Goal: Check status

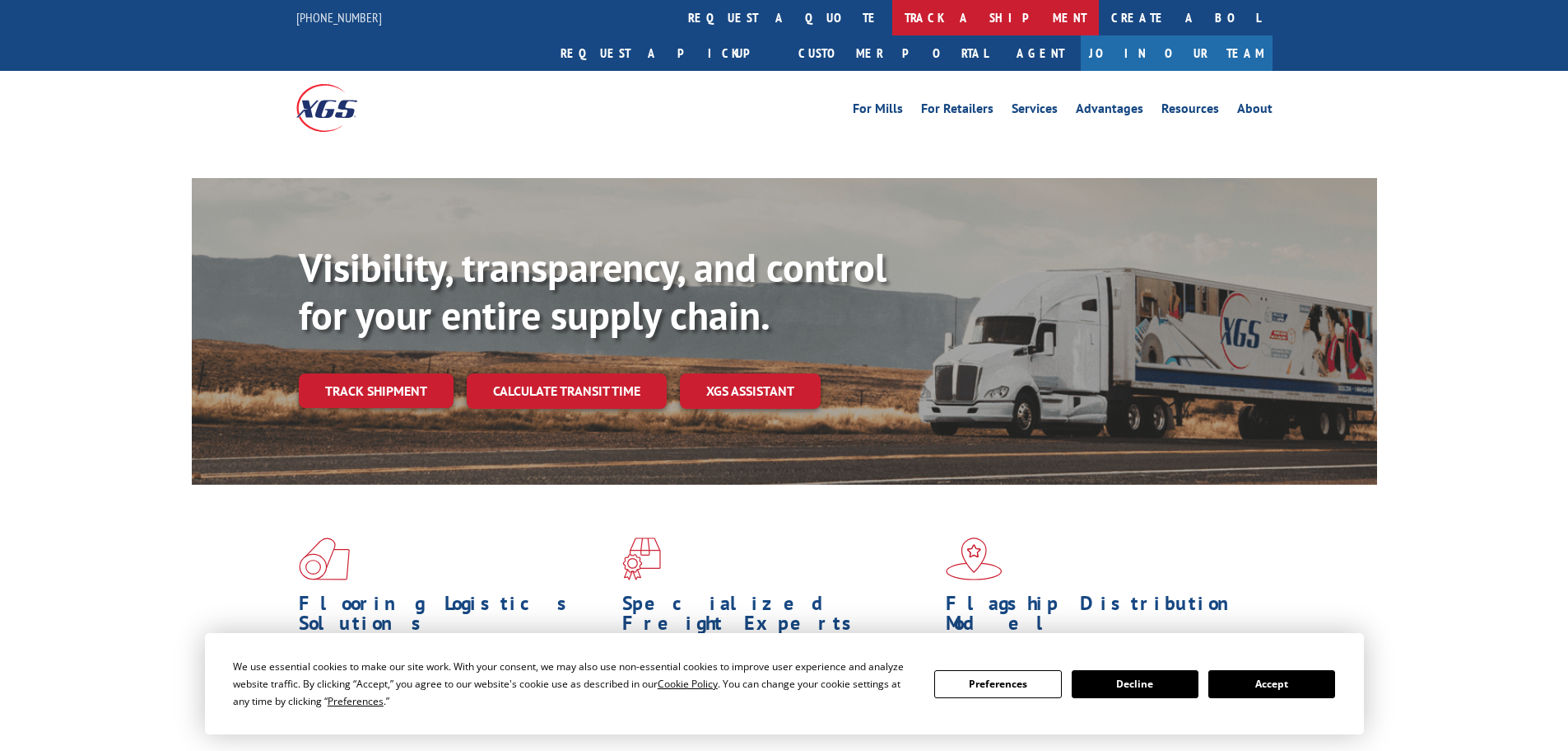
click at [892, 14] on link "track a shipment" at bounding box center [995, 17] width 207 height 35
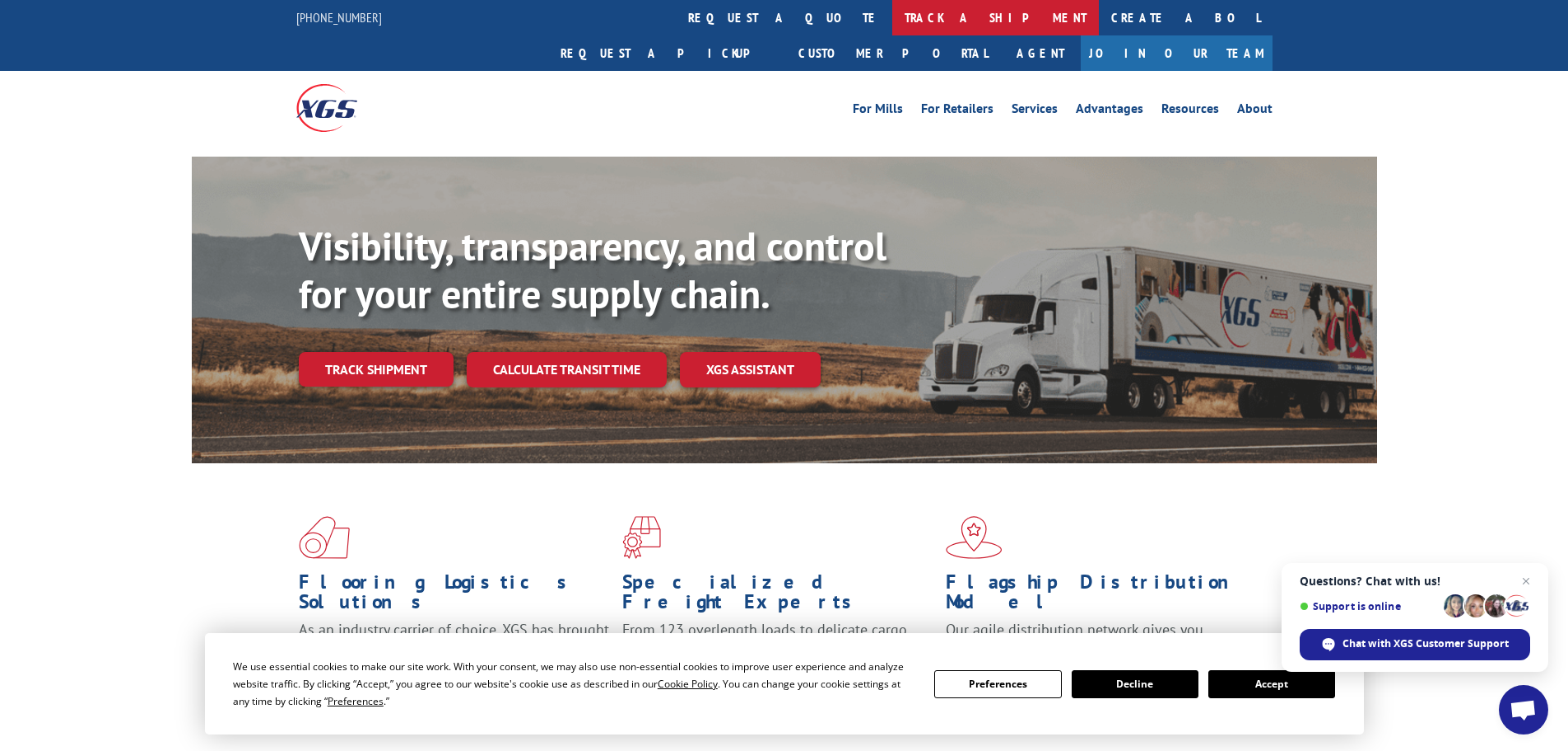
click at [892, 17] on link "track a shipment" at bounding box center [995, 17] width 207 height 35
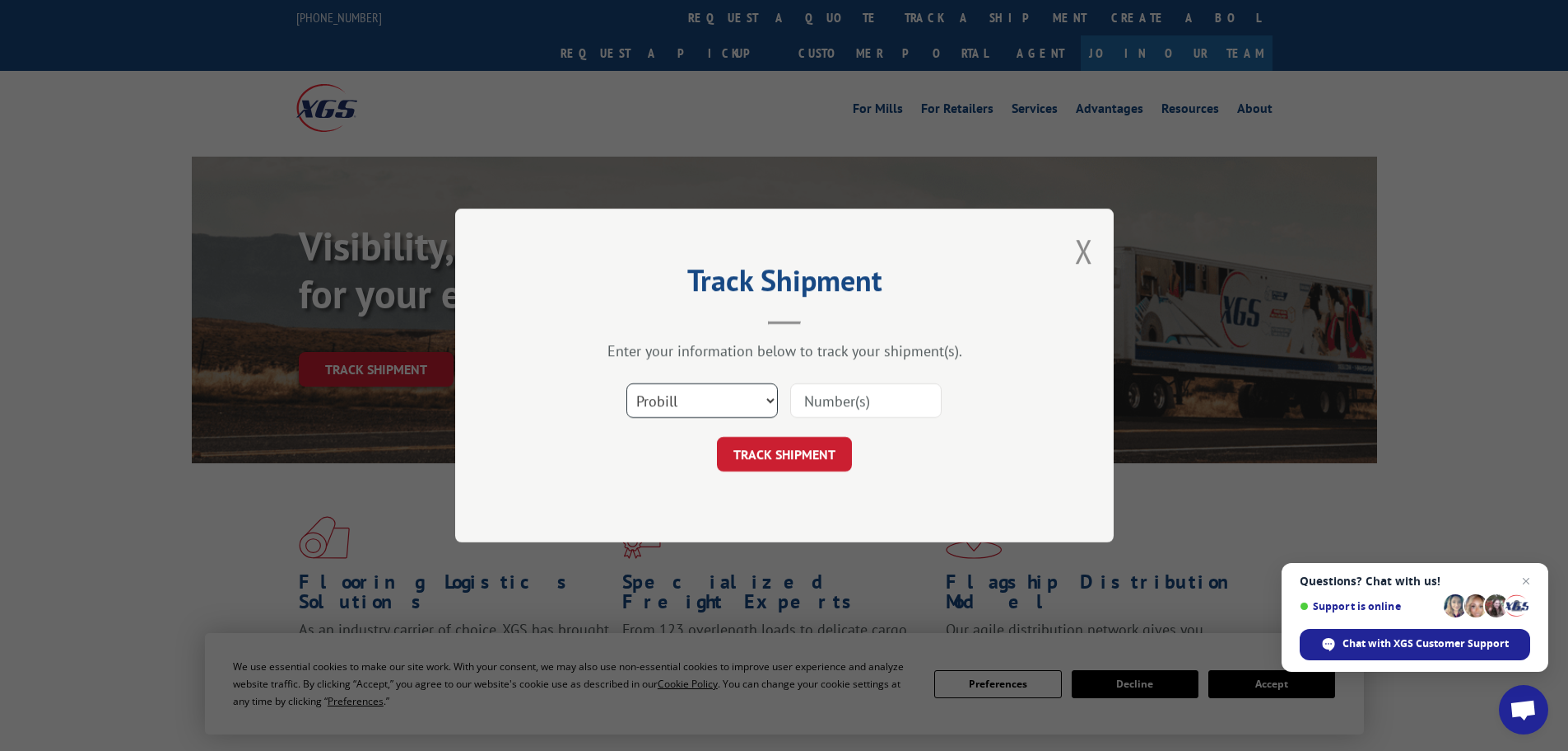
click at [708, 403] on select "Select category... Probill BOL PO" at bounding box center [702, 400] width 151 height 35
select select "po"
click at [626, 383] on select "Select category... Probill BOL PO" at bounding box center [702, 400] width 151 height 35
click at [804, 400] on input at bounding box center [866, 400] width 151 height 35
paste input "14432439"
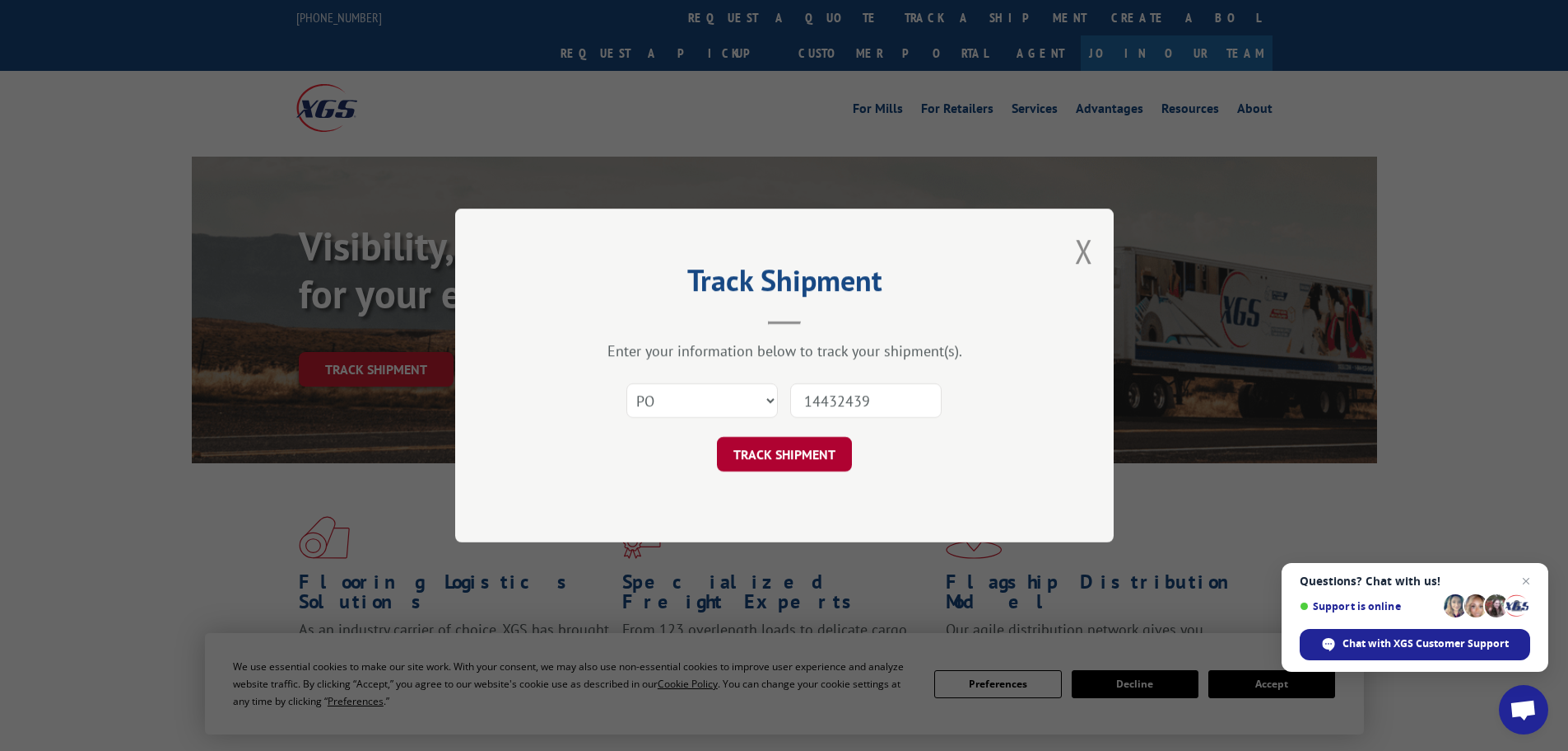
type input "14432439"
click at [781, 454] on button "TRACK SHIPMENT" at bounding box center [784, 454] width 135 height 35
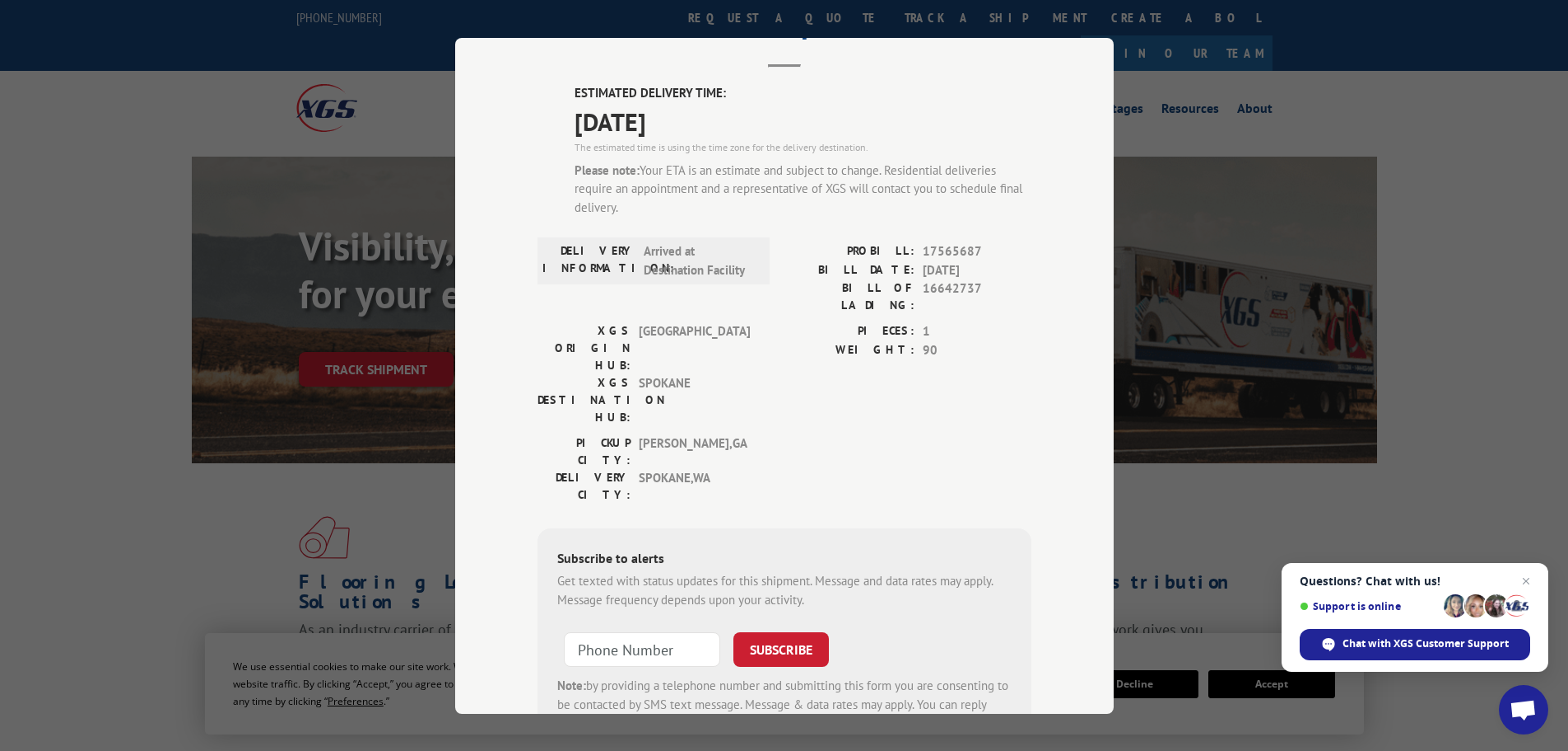
scroll to position [142, 0]
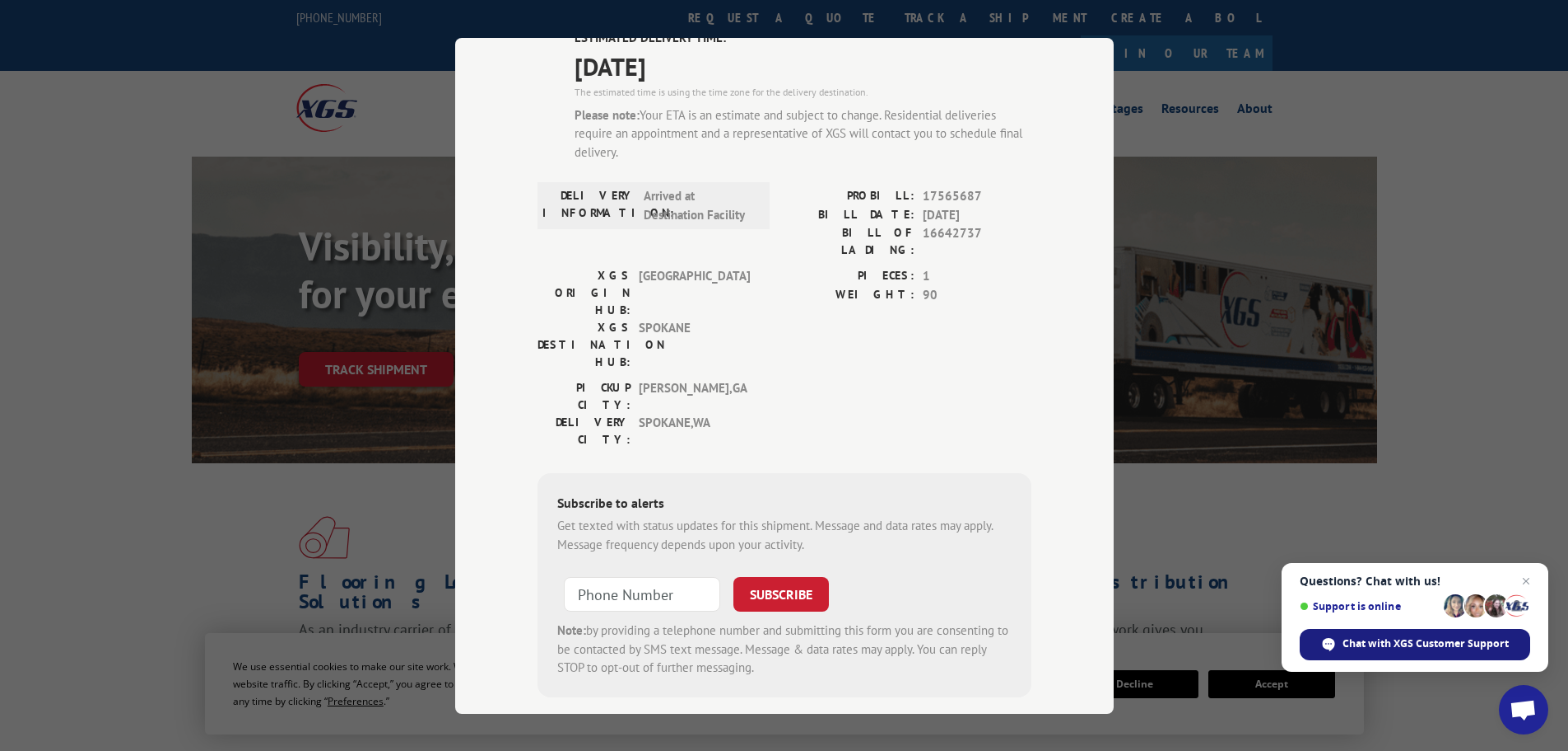
click at [1476, 643] on span "Chat with XGS Customer Support" at bounding box center [1425, 643] width 166 height 15
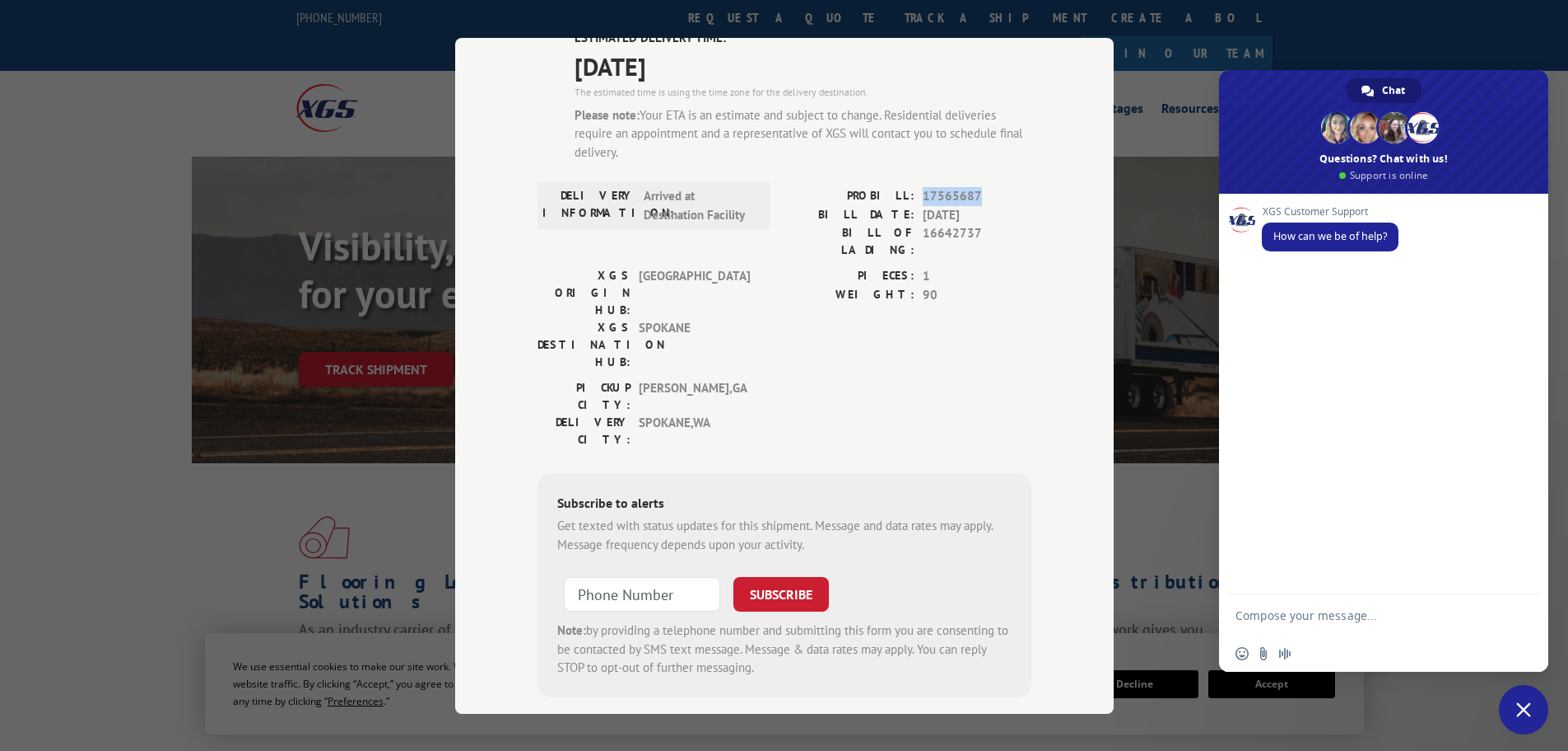
drag, startPoint x: 979, startPoint y: 197, endPoint x: 914, endPoint y: 197, distance: 65.0
click at [914, 197] on div "PROBILL: 17565687" at bounding box center [908, 196] width 247 height 19
copy span "17565687"
click at [1255, 614] on textarea "Compose your message..." at bounding box center [1367, 614] width 263 height 41
paste textarea "17565687"
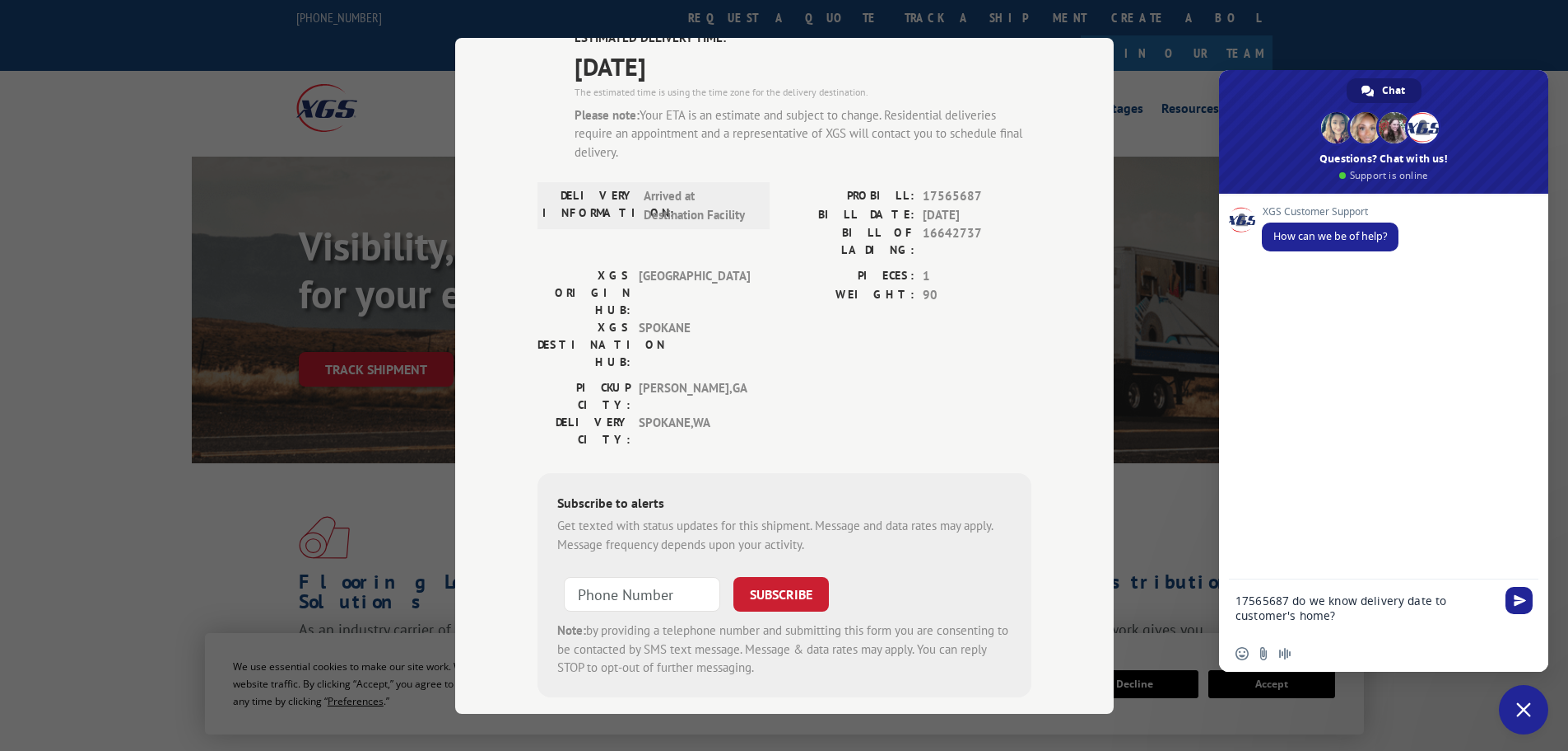
click at [1232, 599] on div "17565687 do we know delivery date to customer's home?" at bounding box center [1384, 607] width 329 height 56
click at [1237, 600] on textarea "17565687 do we know delivery date to customer's home?" at bounding box center [1367, 607] width 263 height 56
type textarea "Pro 17565687 do we know delivery date to customer's home?"
click at [1520, 595] on span "Send" at bounding box center [1519, 599] width 13 height 13
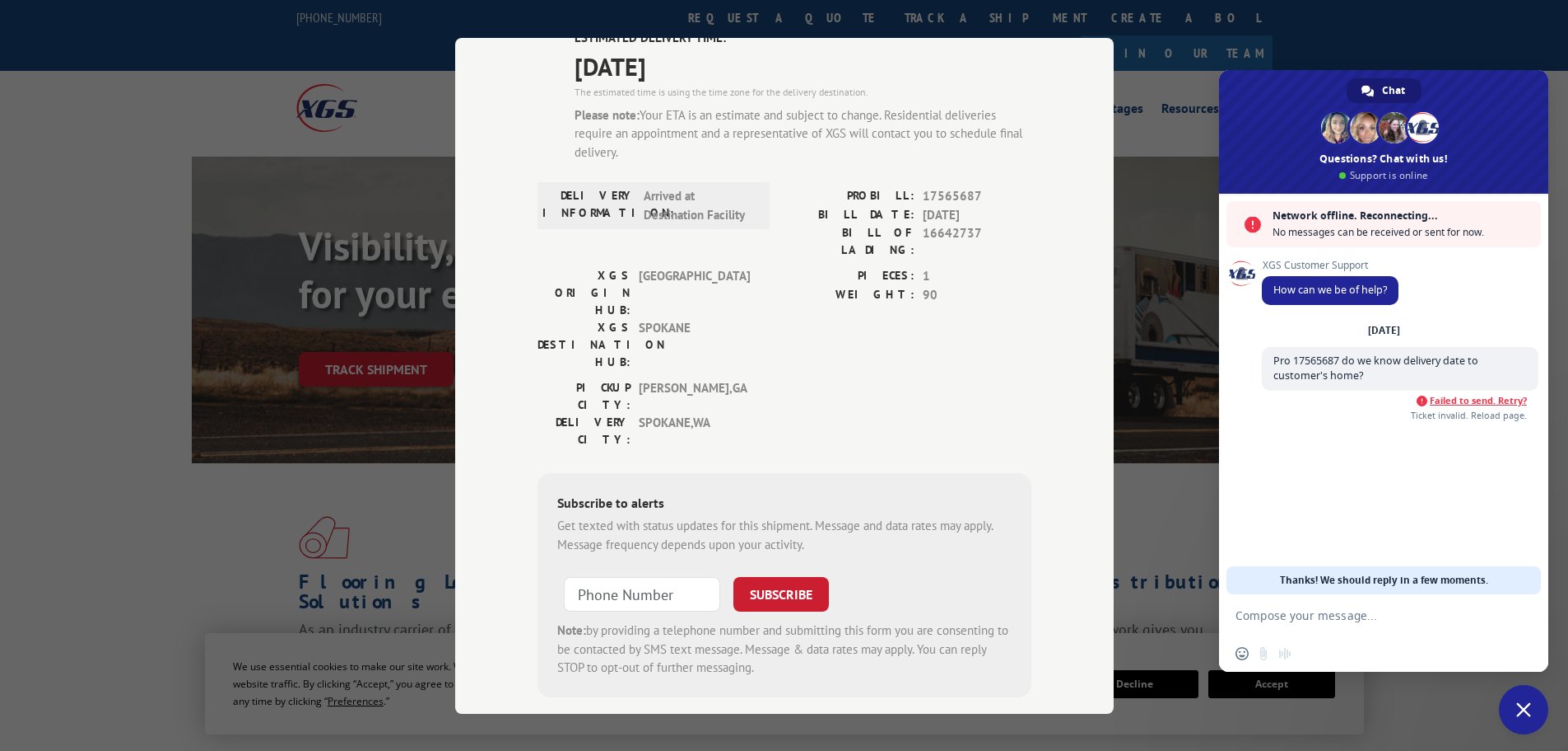
click at [1478, 401] on span "Failed to send. Retry?" at bounding box center [1479, 400] width 97 height 12
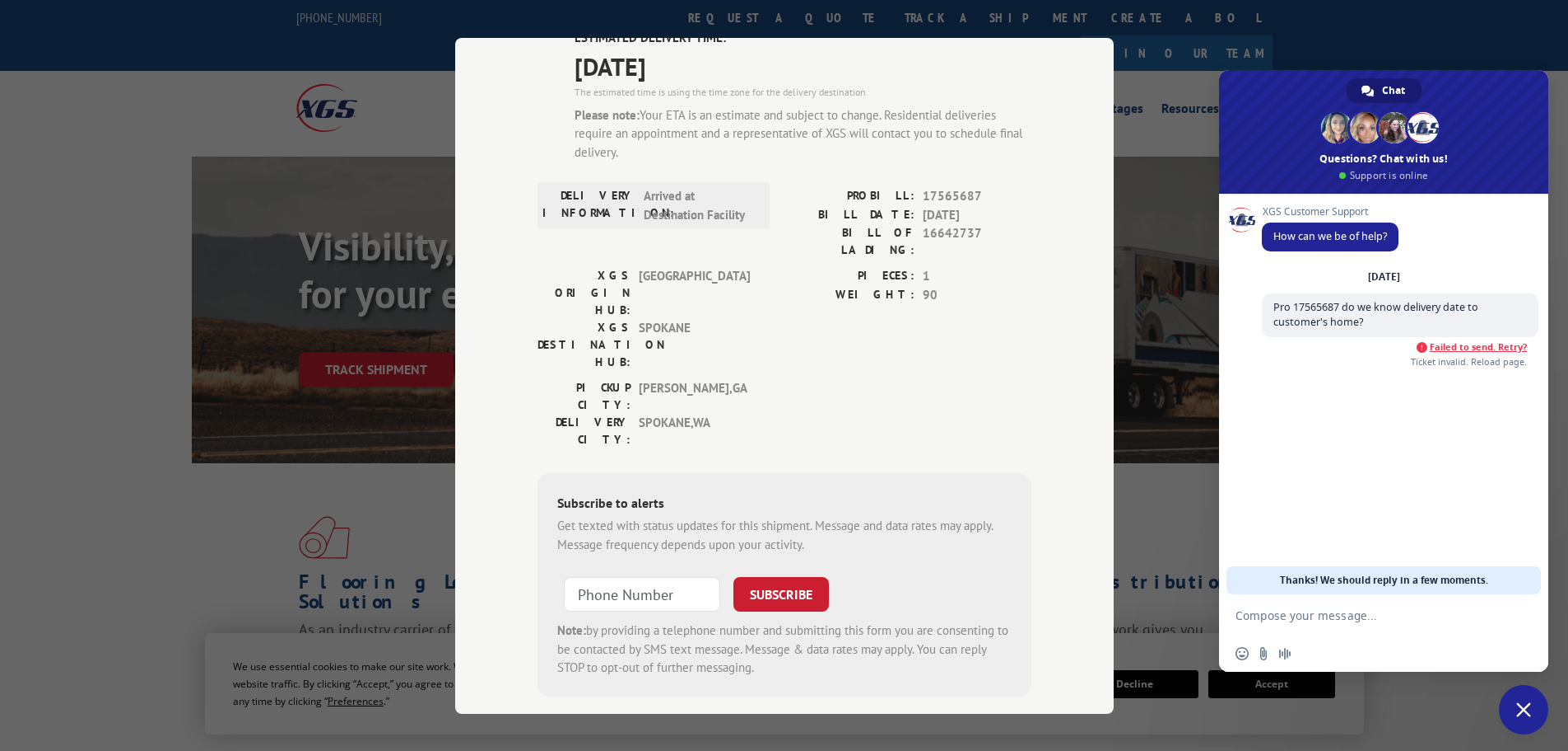
click at [1248, 616] on textarea "Compose your message..." at bounding box center [1367, 614] width 263 height 41
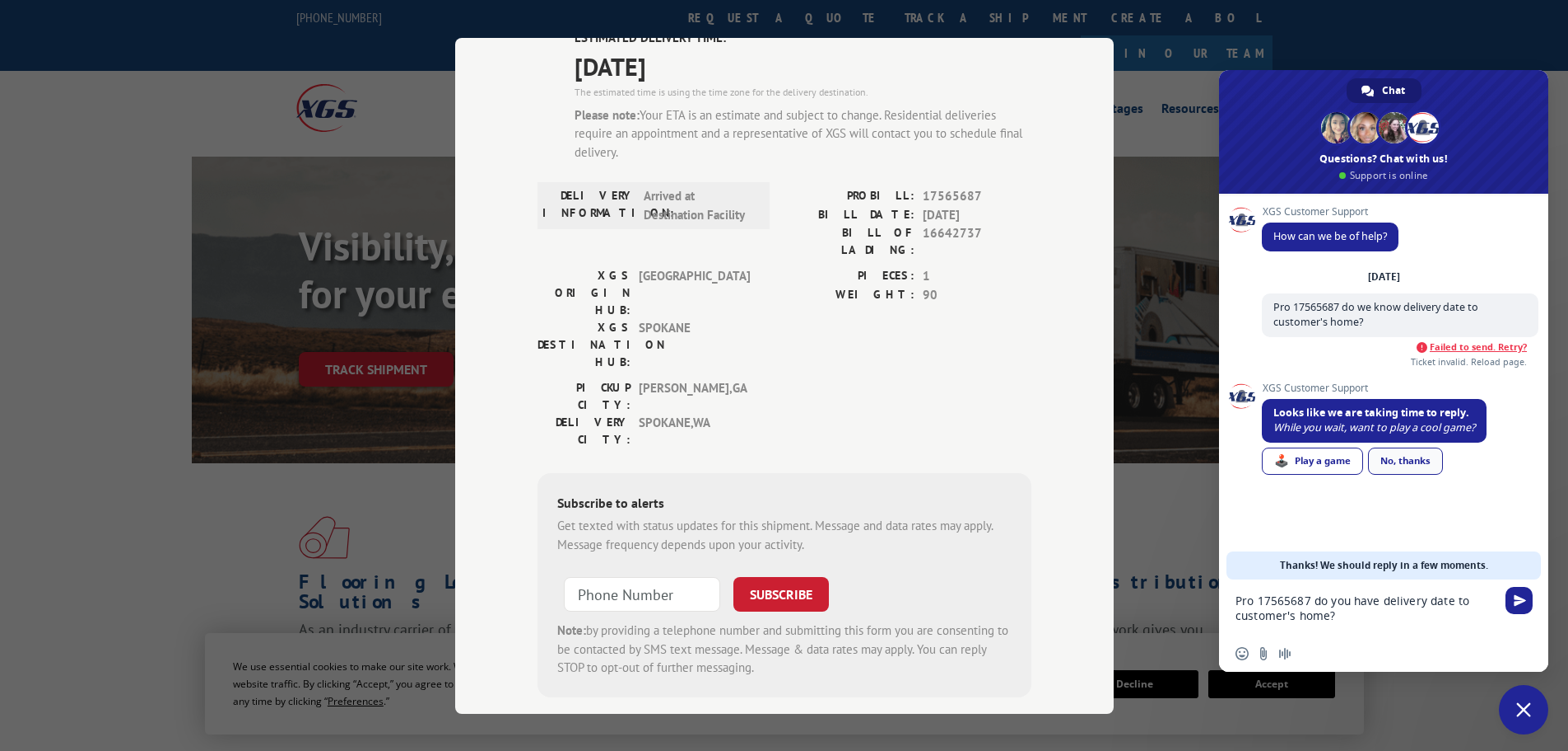
type textarea "Pro 17565687 do you have delivery date to customer's home?"
click at [1426, 458] on link "No, thanks" at bounding box center [1405, 461] width 75 height 27
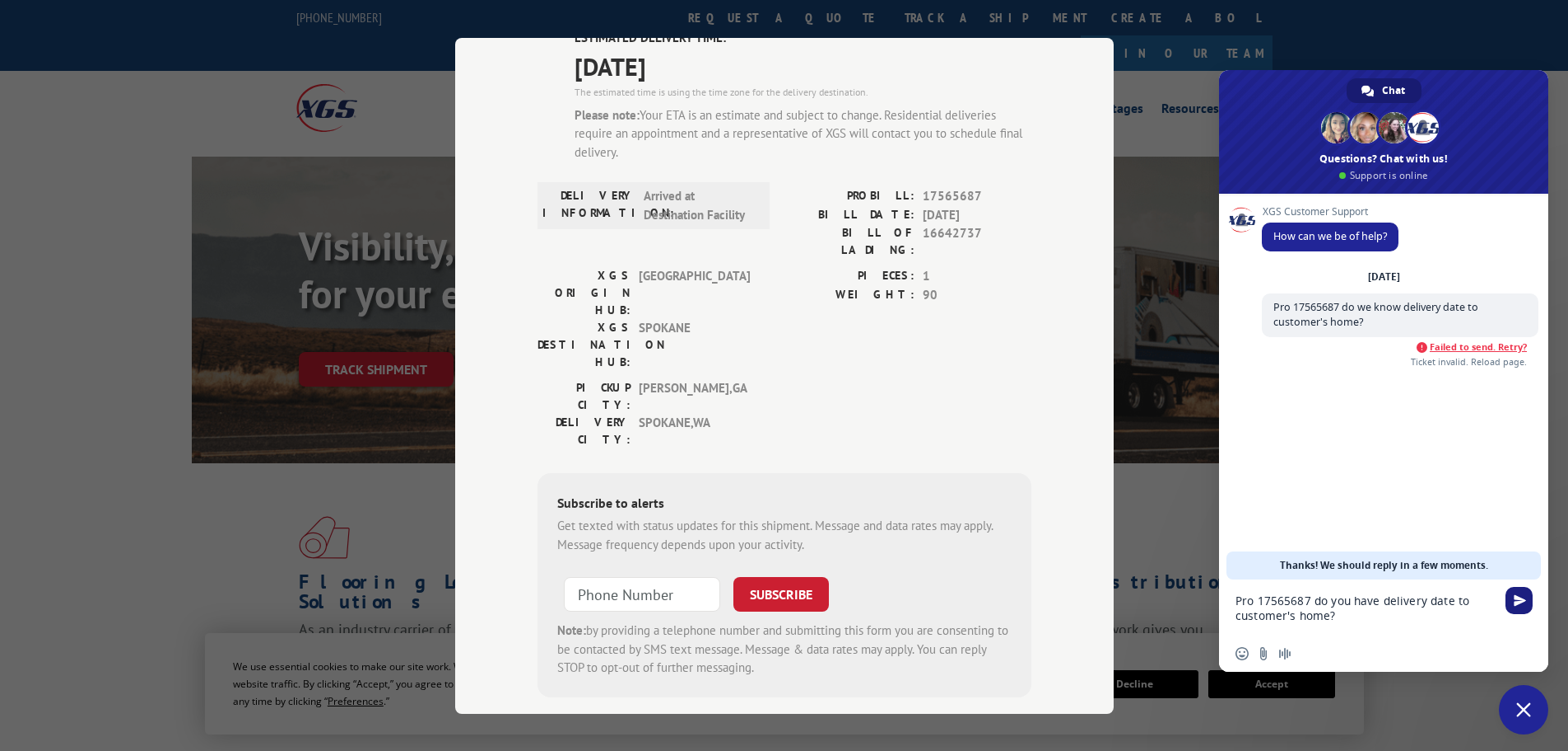
click at [1520, 598] on span "Send" at bounding box center [1519, 599] width 13 height 13
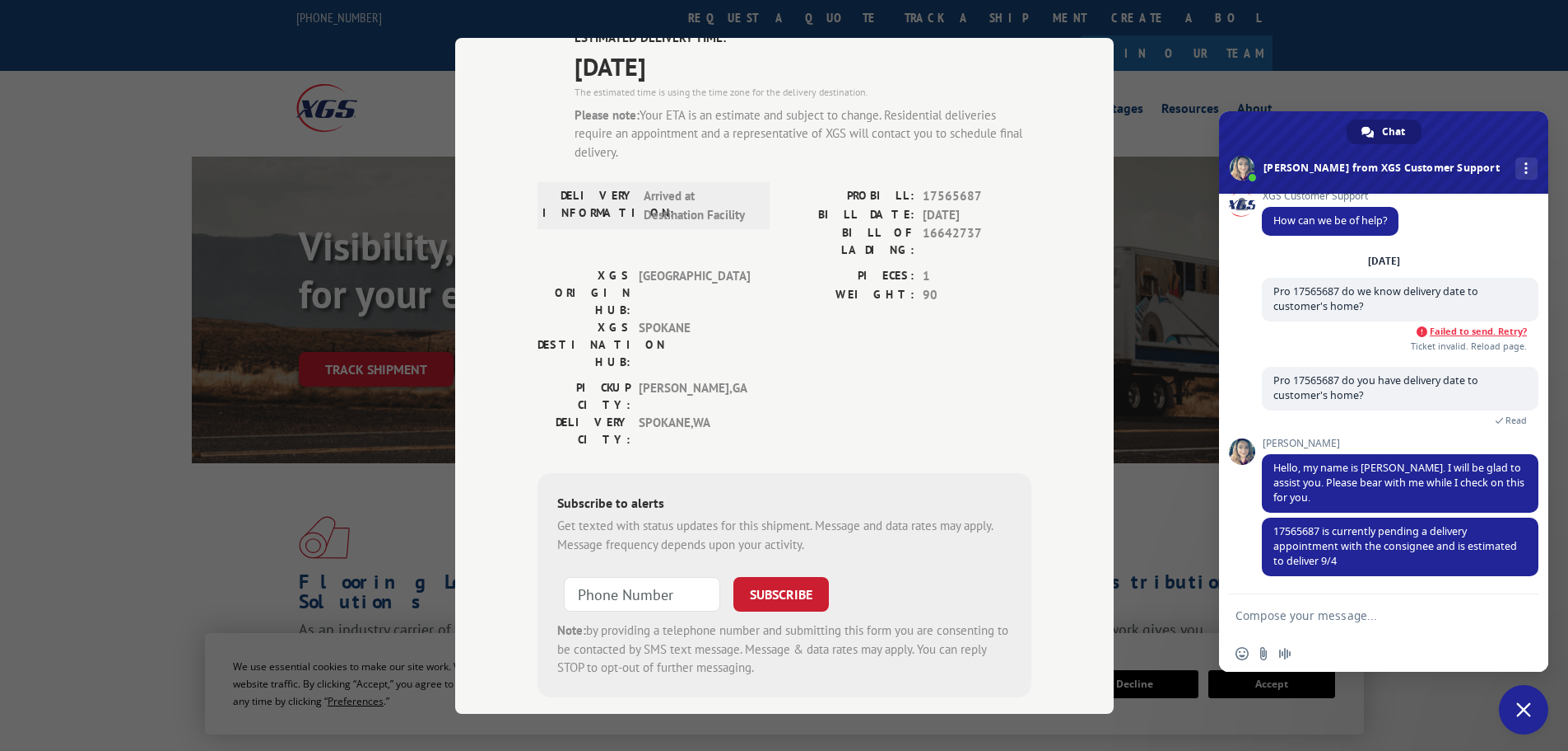
scroll to position [49, 0]
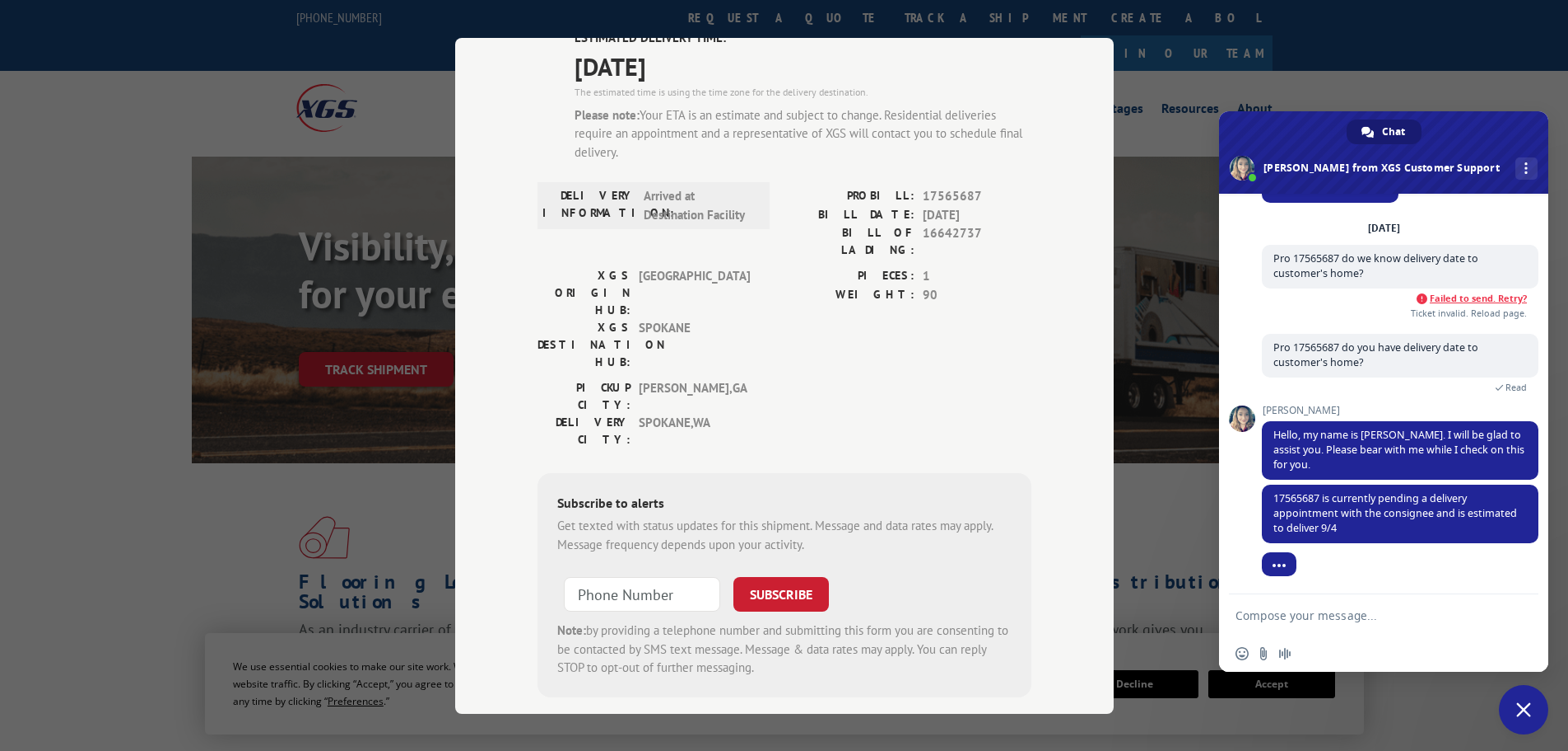
click at [1258, 609] on textarea "Compose your message..." at bounding box center [1367, 614] width 263 height 41
type textarea "Thank you,"
click at [1524, 612] on span "Send" at bounding box center [1519, 615] width 13 height 13
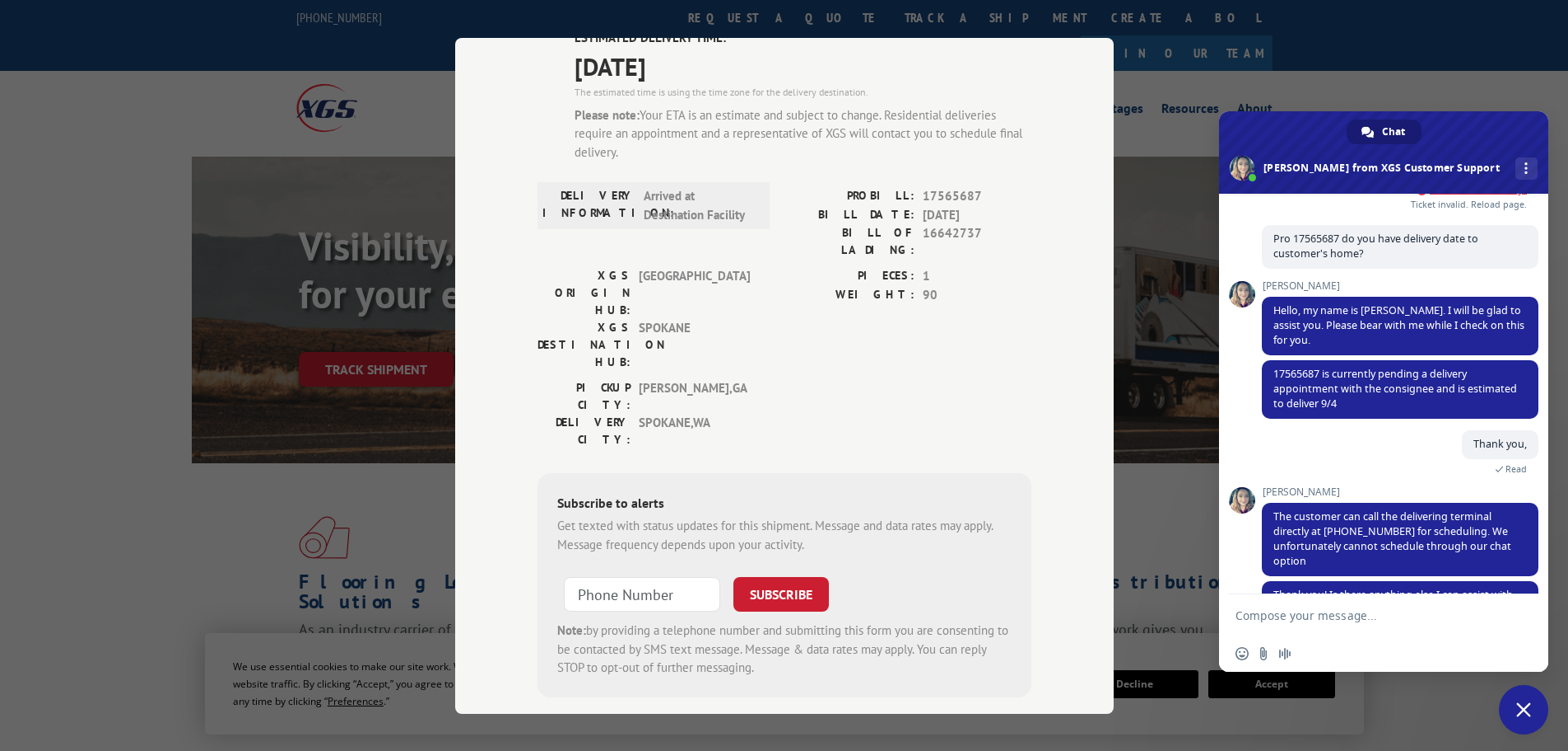
scroll to position [206, 0]
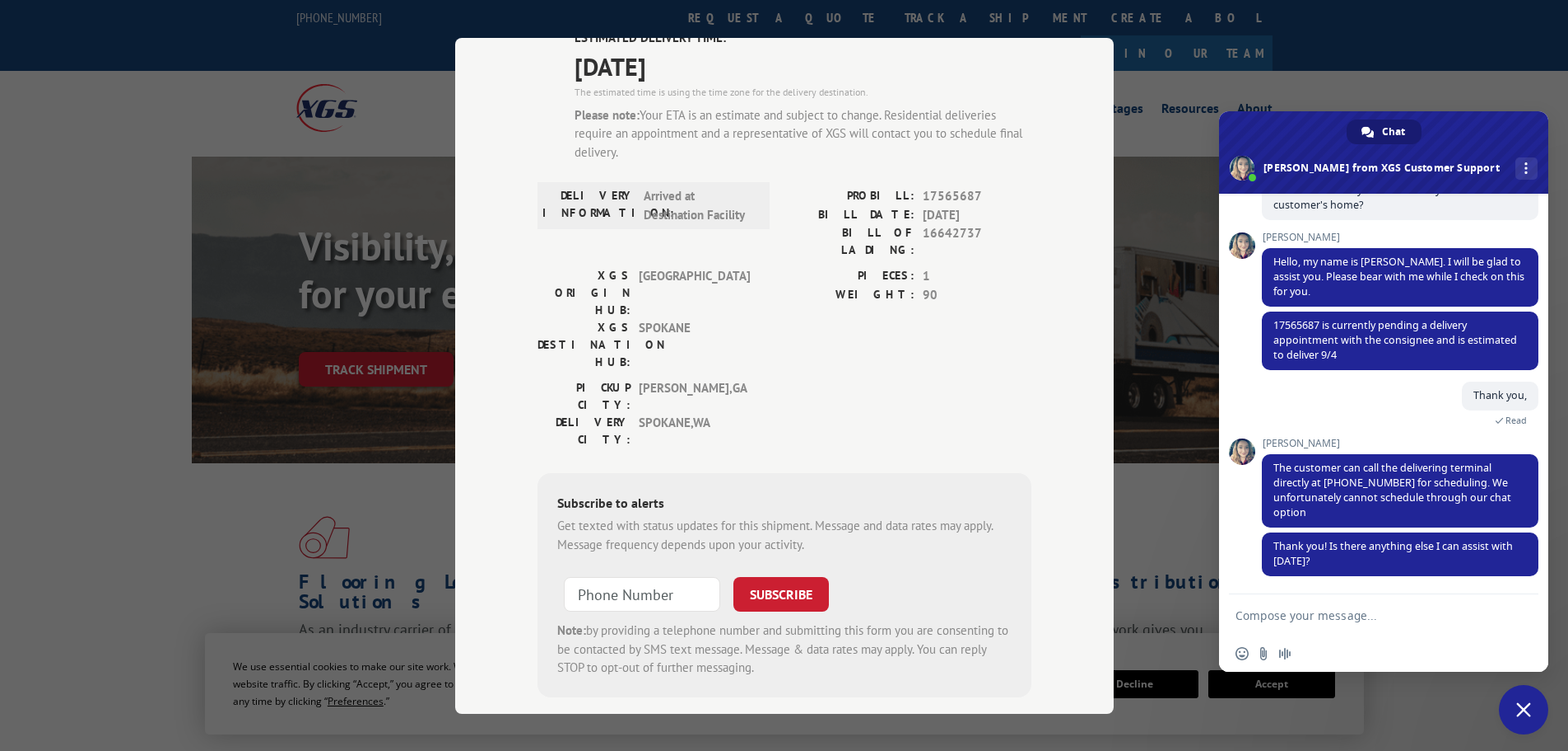
click at [1245, 614] on textarea "Compose your message..." at bounding box center [1367, 614] width 263 height 41
type textarea "I will let the customer know."
click at [1524, 615] on span "Send" at bounding box center [1519, 615] width 13 height 13
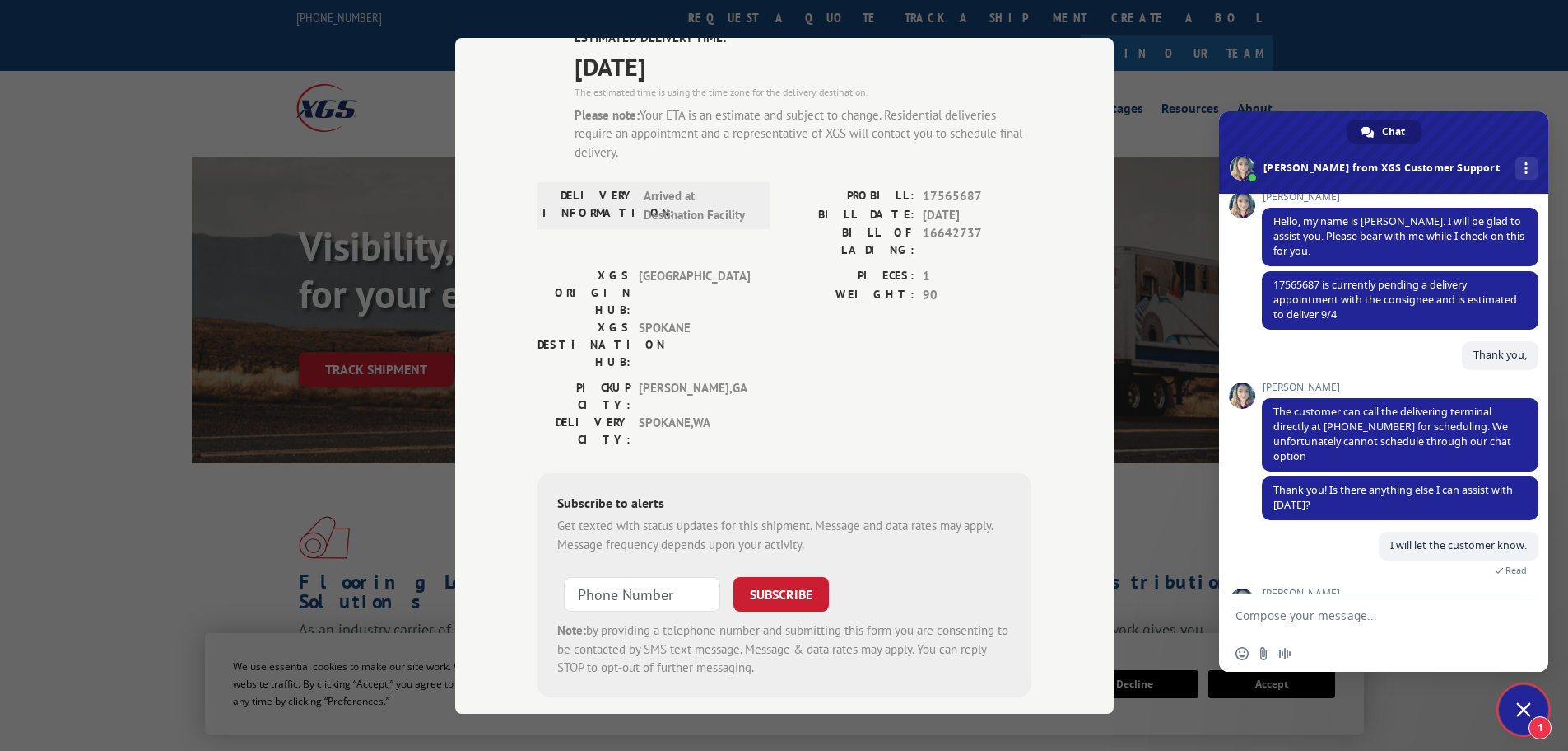
scroll to position [362, 0]
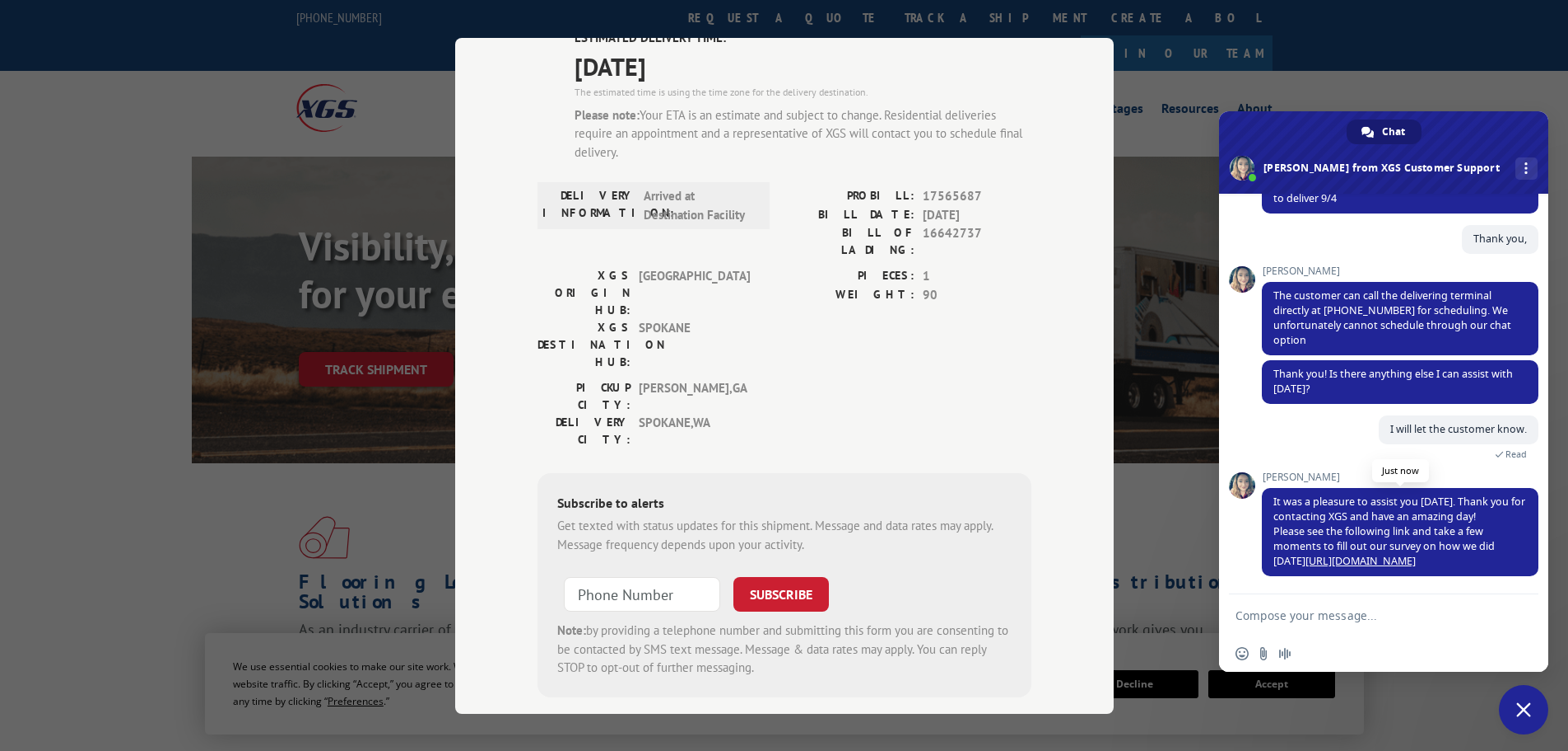
click at [1309, 561] on link "[URL][DOMAIN_NAME]" at bounding box center [1361, 561] width 111 height 14
drag, startPoint x: 1384, startPoint y: 311, endPoint x: 1315, endPoint y: 313, distance: 69.0
click at [1315, 313] on span "The customer can call the delivering terminal directly at [PHONE_NUMBER] for sc…" at bounding box center [1392, 318] width 238 height 58
copy span "[PHONE_NUMBER]"
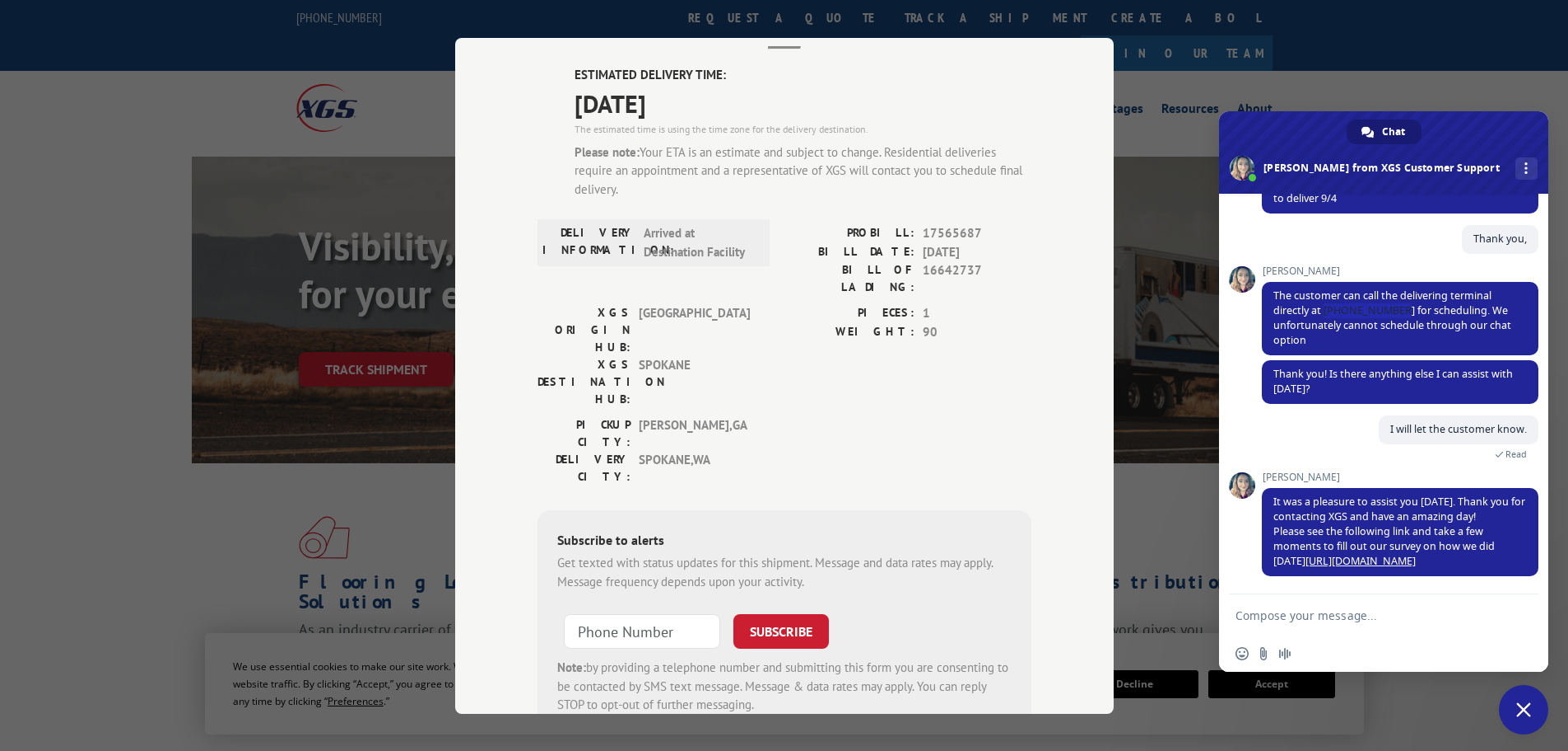
scroll to position [142, 0]
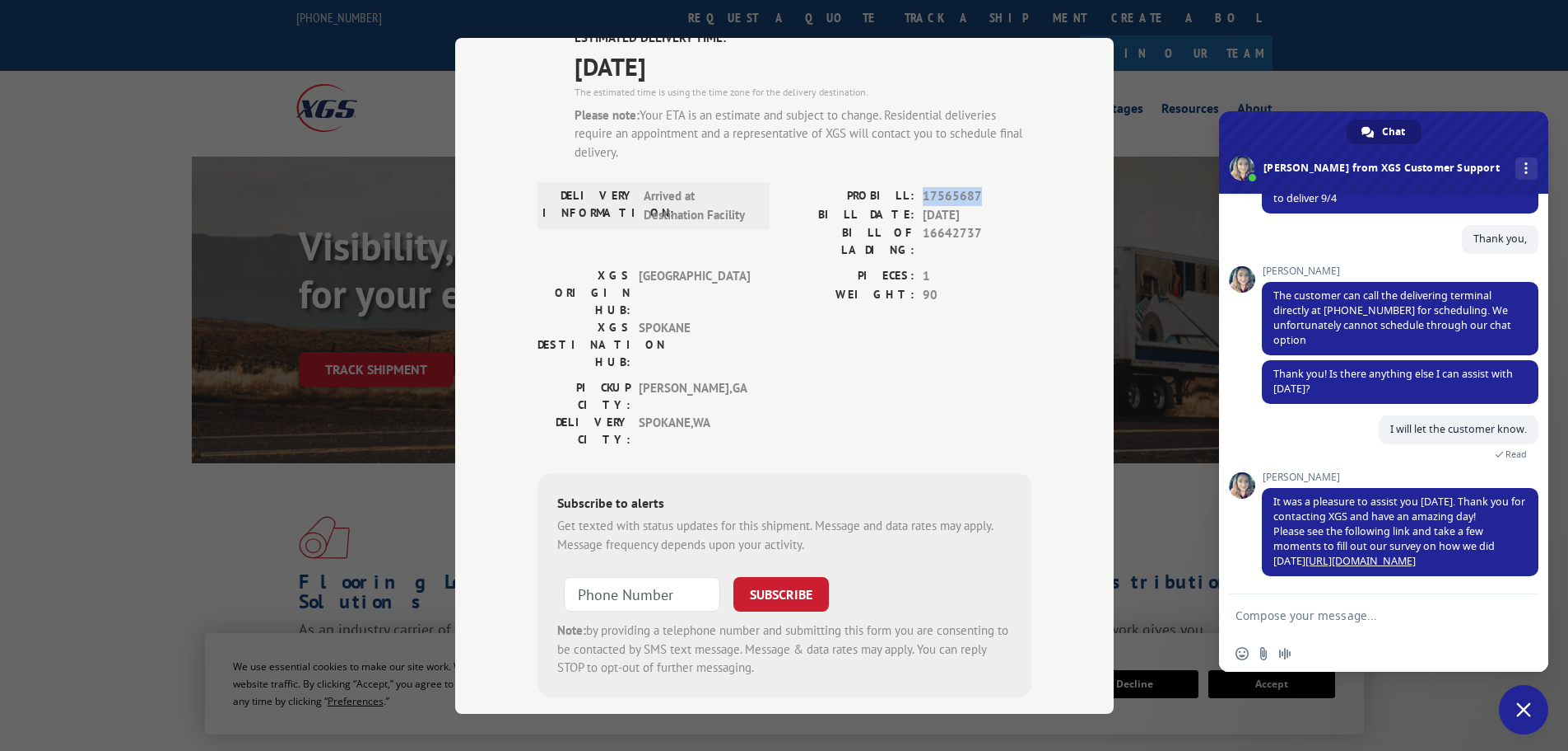
drag, startPoint x: 975, startPoint y: 197, endPoint x: 908, endPoint y: 183, distance: 68.4
click at [908, 183] on div "ESTIMATED DELIVERY TIME: [DATE] The estimated time is using the time zone for t…" at bounding box center [784, 363] width 494 height 668
copy div "17565687"
